Goal: Book appointment/travel/reservation

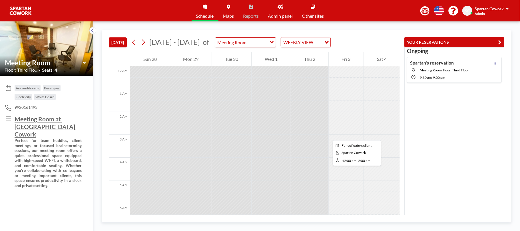
scroll to position [228, 0]
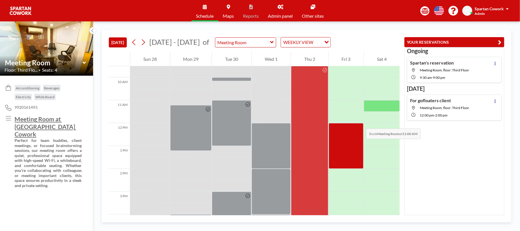
scroll to position [228, 0]
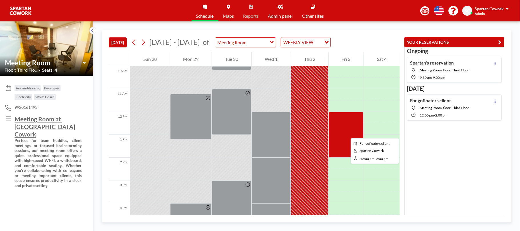
click at [346, 133] on div at bounding box center [346, 135] width 35 height 46
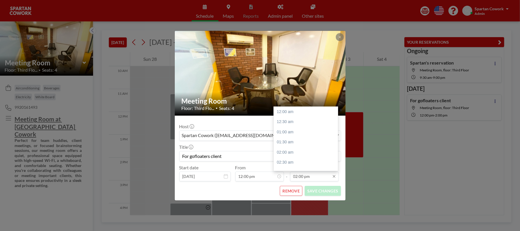
scroll to position [284, 0]
click at [303, 134] on div "03:00 pm" at bounding box center [308, 132] width 68 height 10
type input "03:00 pm"
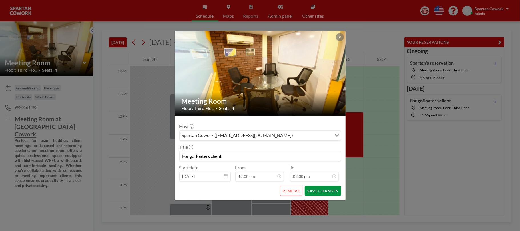
scroll to position [305, 0]
click at [323, 189] on button "SAVE CHANGES" at bounding box center [323, 191] width 36 height 10
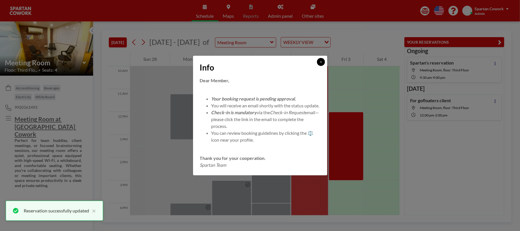
click at [322, 60] on icon at bounding box center [320, 61] width 3 height 3
